Goal: Information Seeking & Learning: Learn about a topic

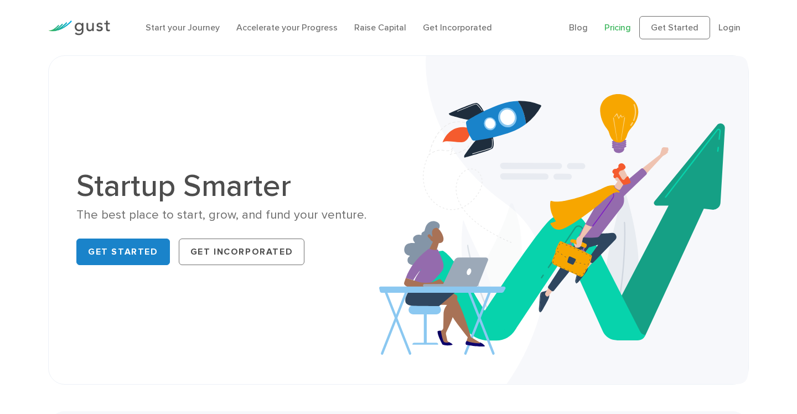
click at [615, 29] on link "Pricing" at bounding box center [618, 27] width 27 height 11
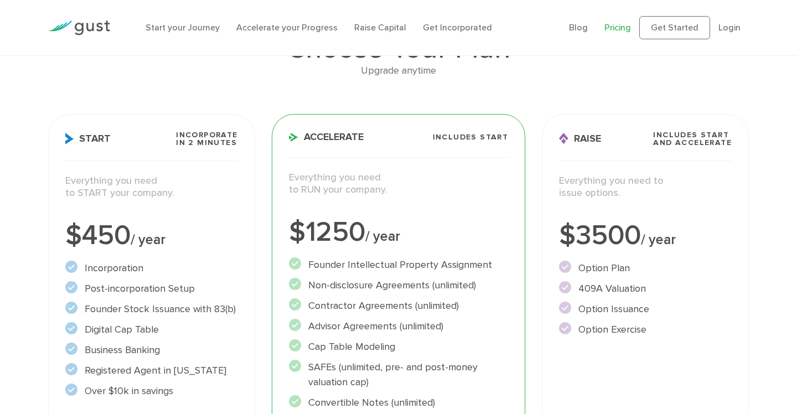
scroll to position [98, 0]
click at [194, 151] on h3 "Start Incorporate in 2 Minutes" at bounding box center [151, 147] width 173 height 30
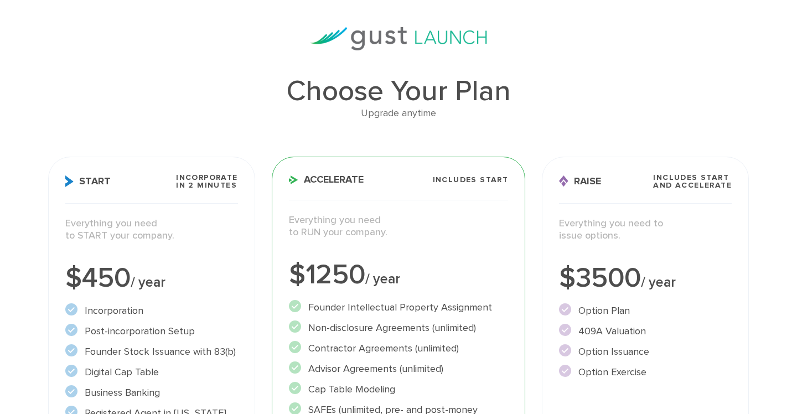
scroll to position [0, 0]
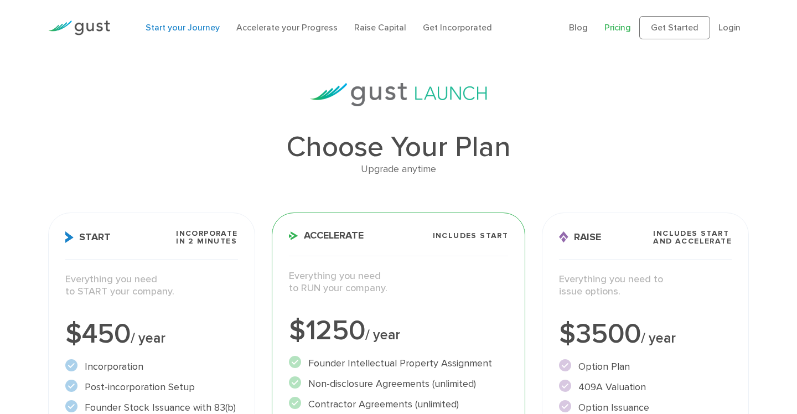
click at [198, 27] on link "Start your Journey" at bounding box center [183, 27] width 74 height 11
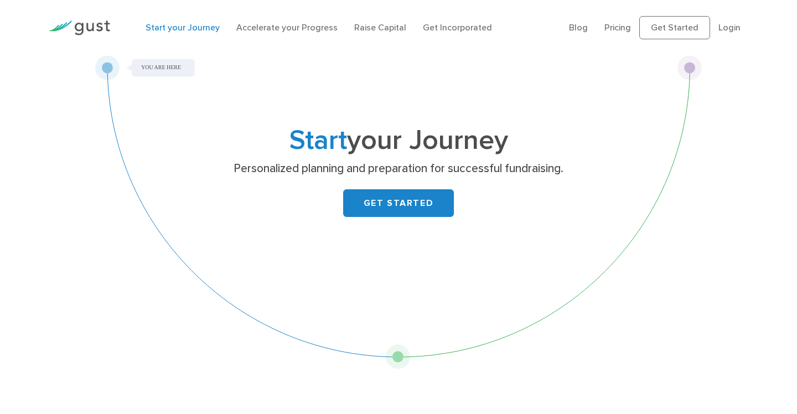
click at [104, 30] on img at bounding box center [79, 27] width 62 height 15
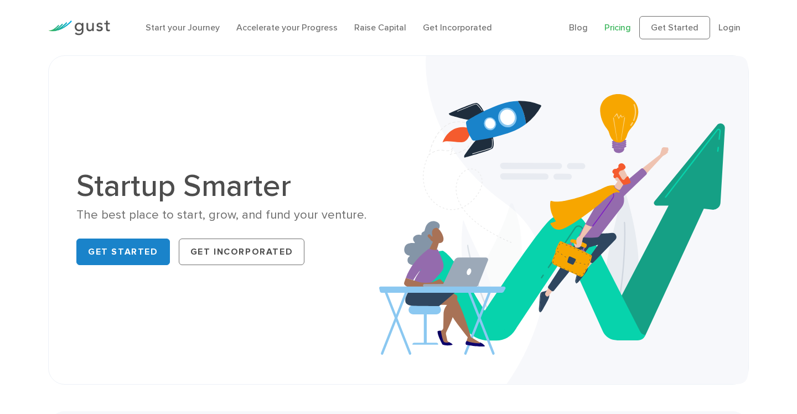
click at [624, 33] on link "Pricing" at bounding box center [618, 27] width 27 height 11
